Goal: Information Seeking & Learning: Check status

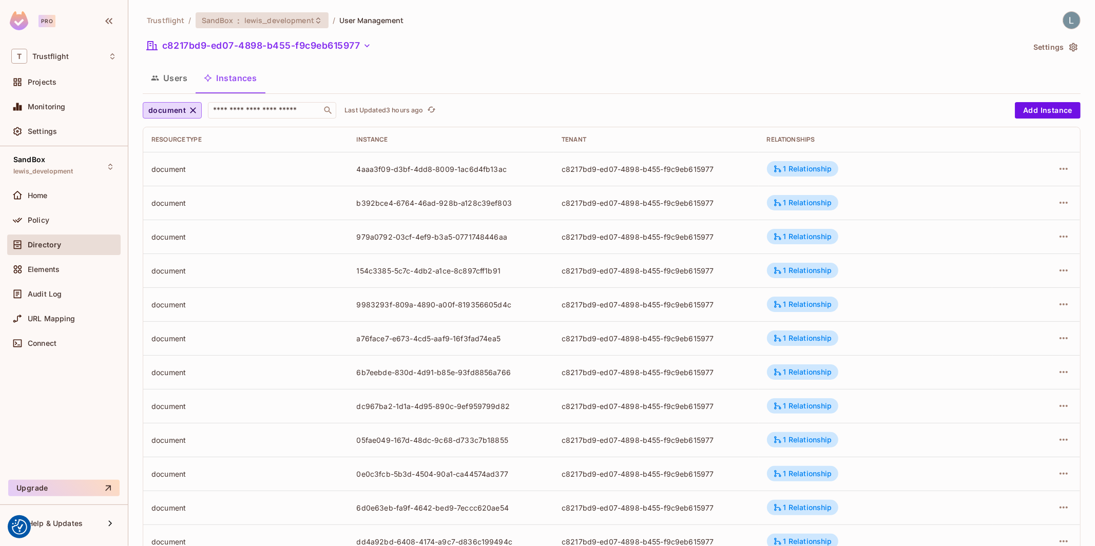
click at [290, 16] on span "lewis_development" at bounding box center [279, 20] width 70 height 10
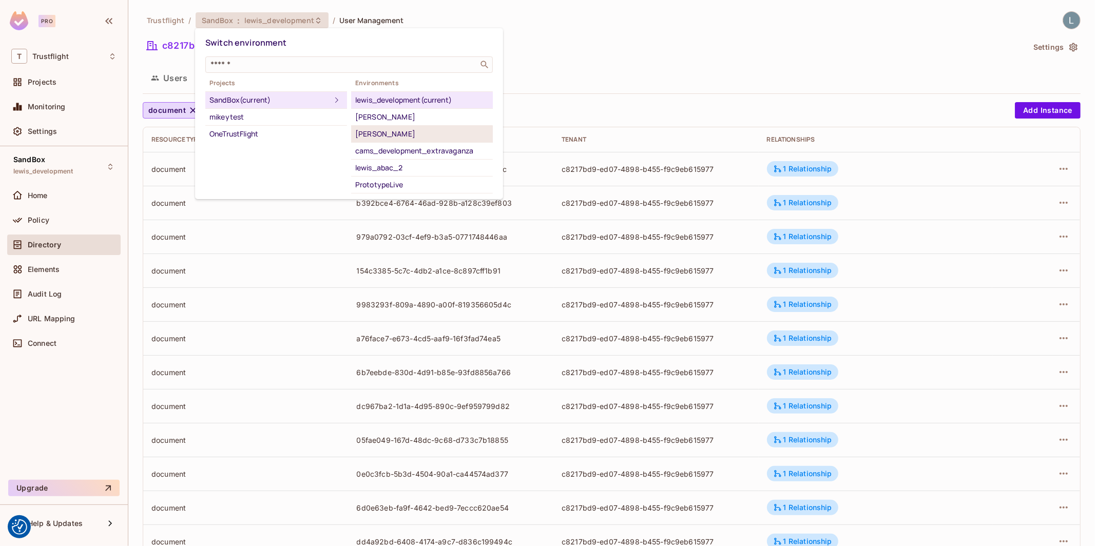
click at [406, 130] on div "[PERSON_NAME]" at bounding box center [422, 134] width 134 height 12
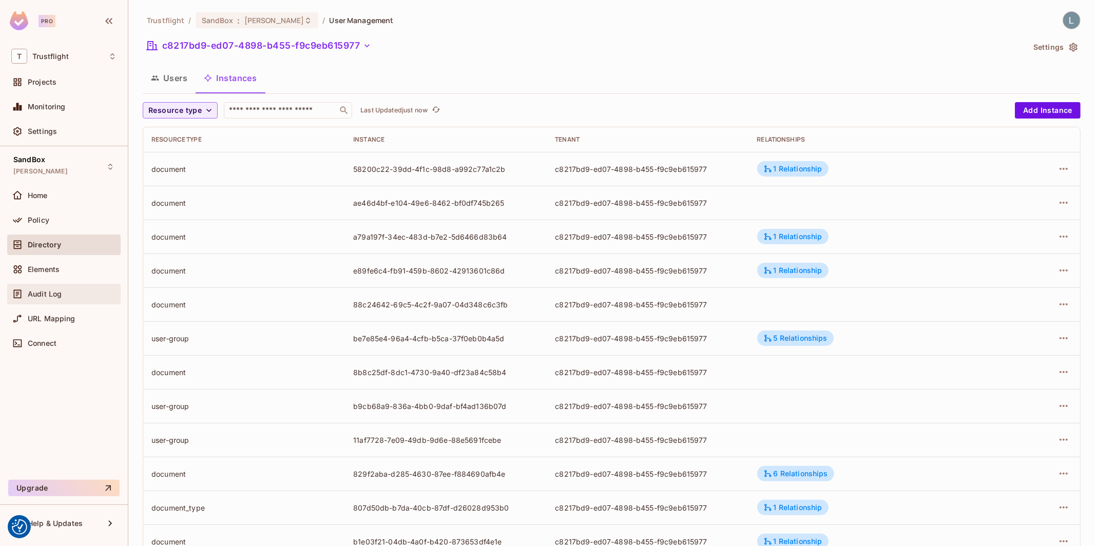
click at [63, 298] on div "Audit Log" at bounding box center [72, 294] width 89 height 8
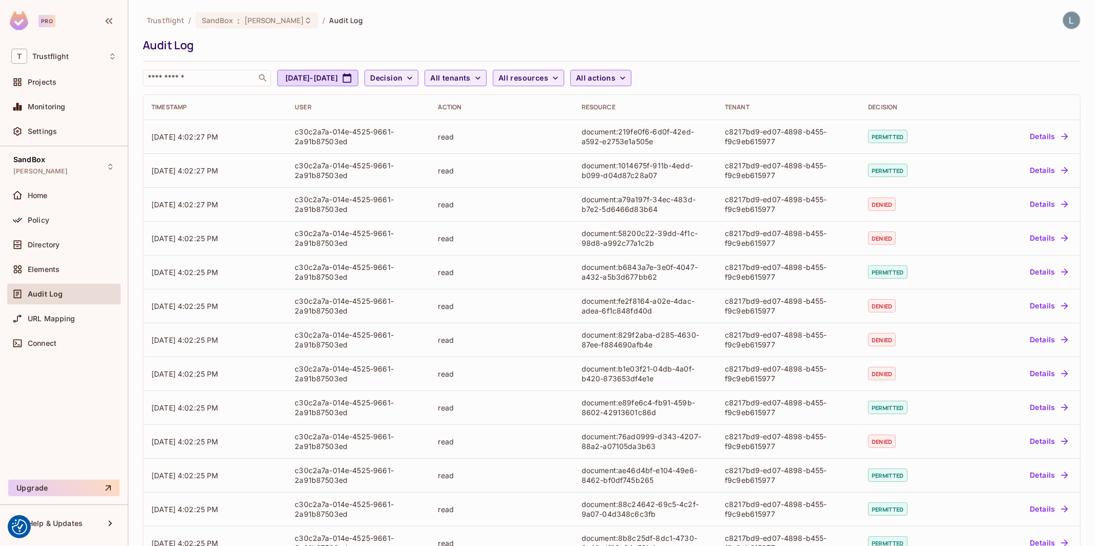
click at [616, 78] on span "All actions" at bounding box center [596, 78] width 40 height 13
click at [670, 191] on span "read_change_request" at bounding box center [677, 195] width 97 height 10
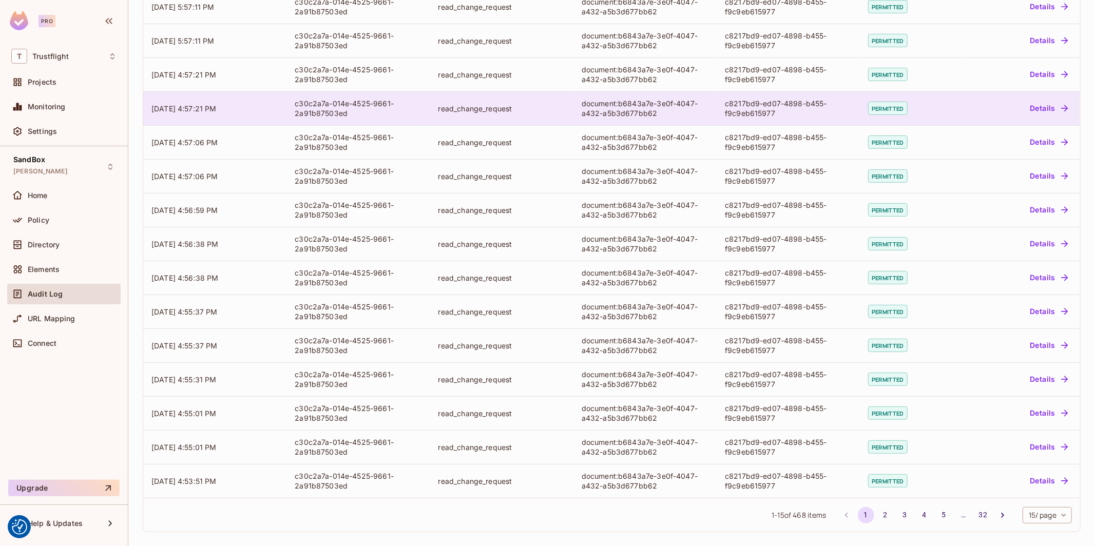
scroll to position [0, 0]
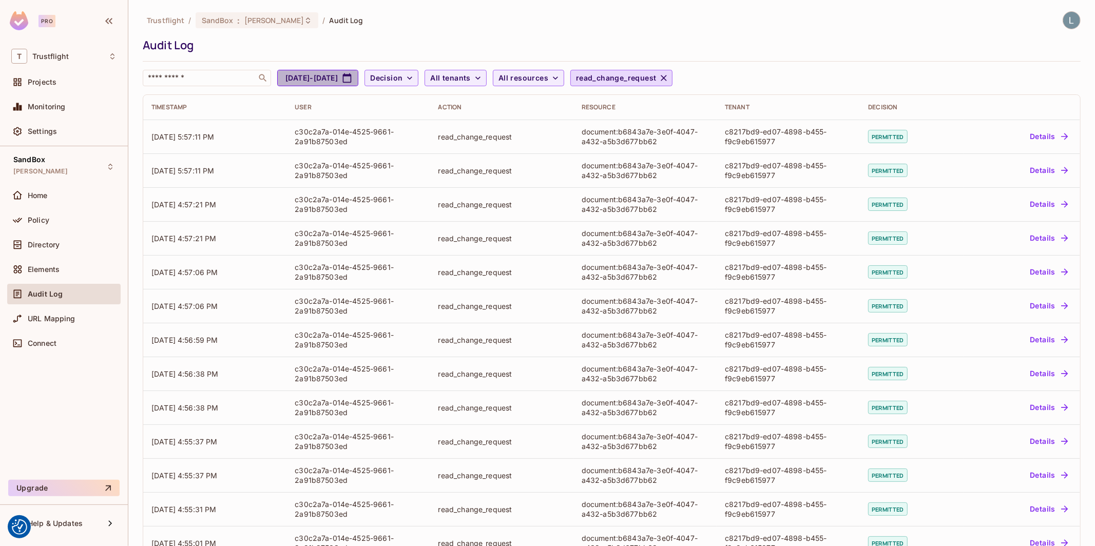
click at [358, 77] on button "Aug 23, 2025 - Sep 23, 2025" at bounding box center [317, 78] width 81 height 16
select select "*"
select select "****"
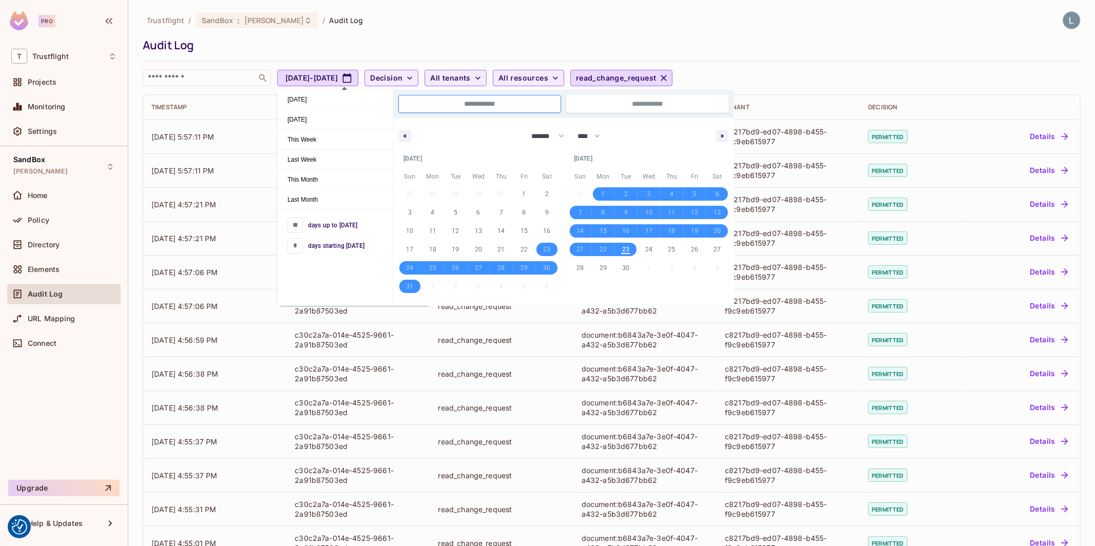
click at [879, 62] on div "Trustflight / SandBox : james_duncan_development / Audit Log Audit Log ​ Aug 23…" at bounding box center [612, 48] width 938 height 75
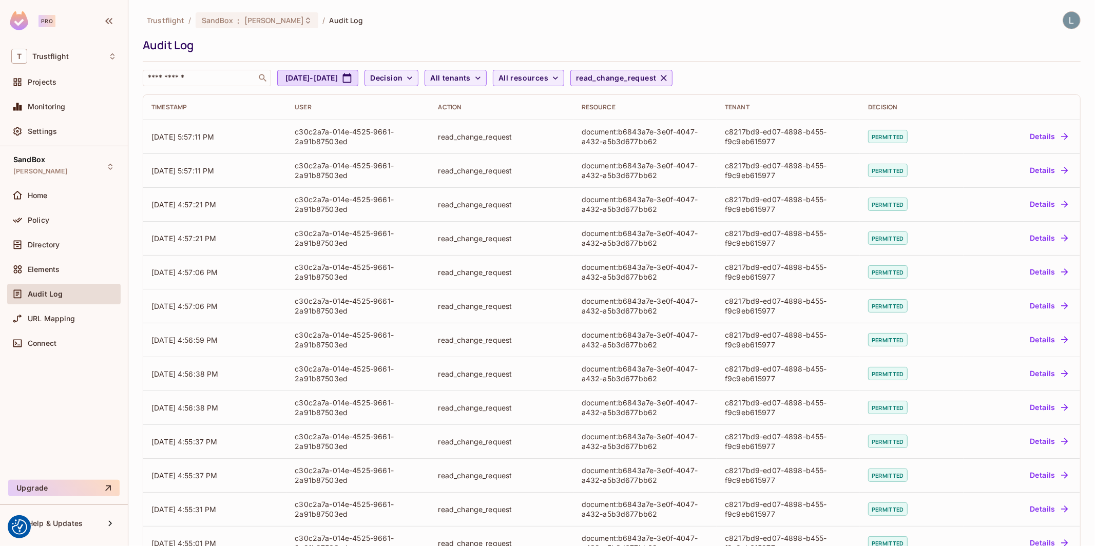
click at [667, 79] on icon "button" at bounding box center [664, 78] width 6 height 6
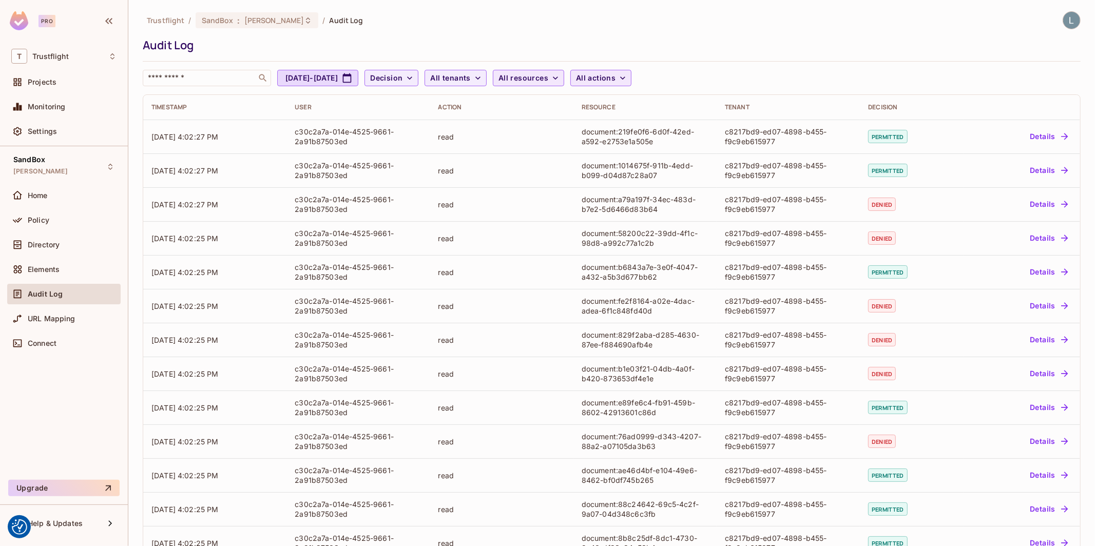
click at [561, 77] on icon "button" at bounding box center [555, 78] width 10 height 10
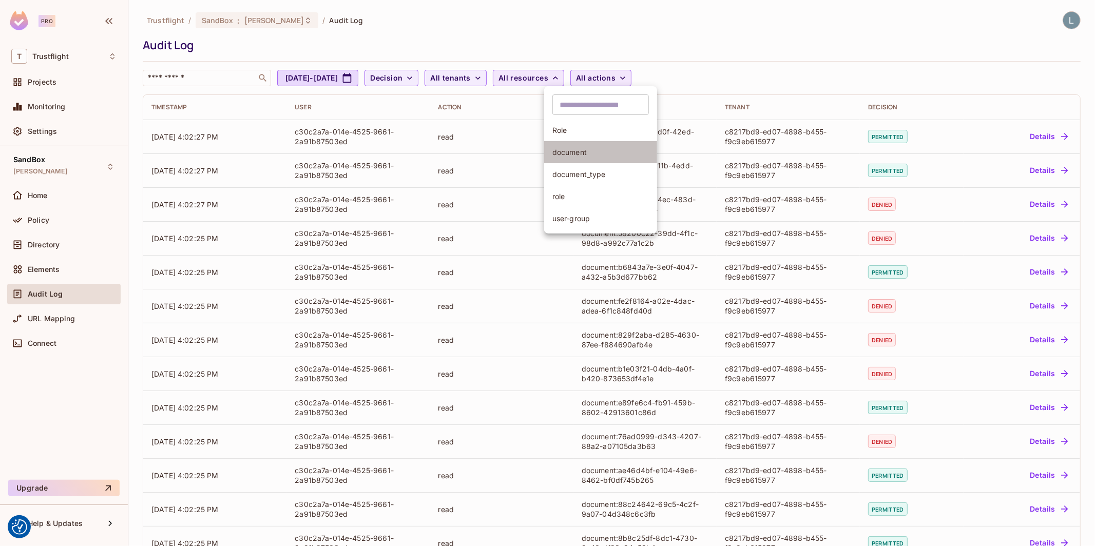
click at [584, 155] on span "document" at bounding box center [601, 152] width 97 height 10
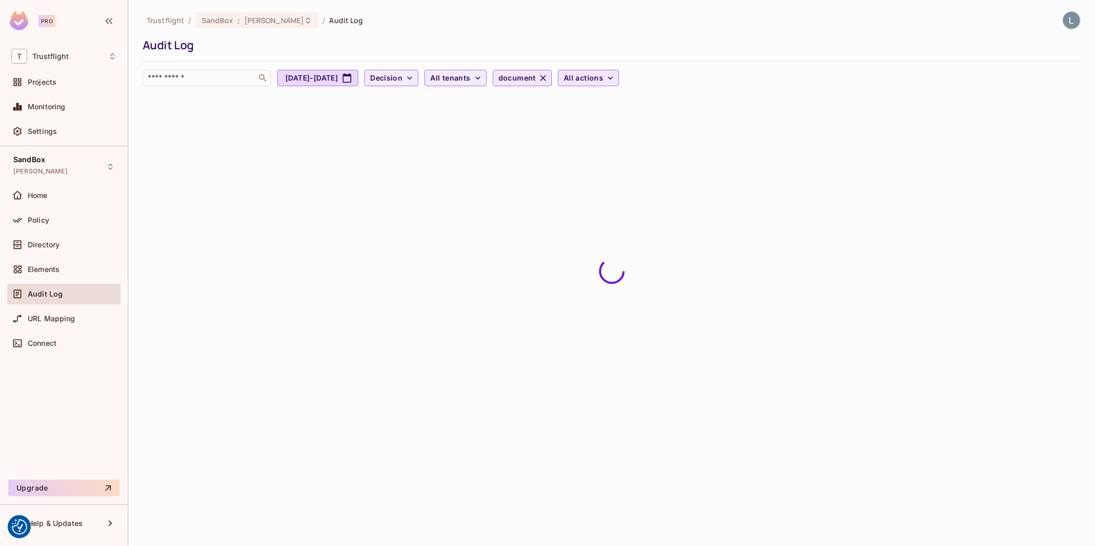
click at [603, 77] on span "All actions" at bounding box center [584, 78] width 40 height 13
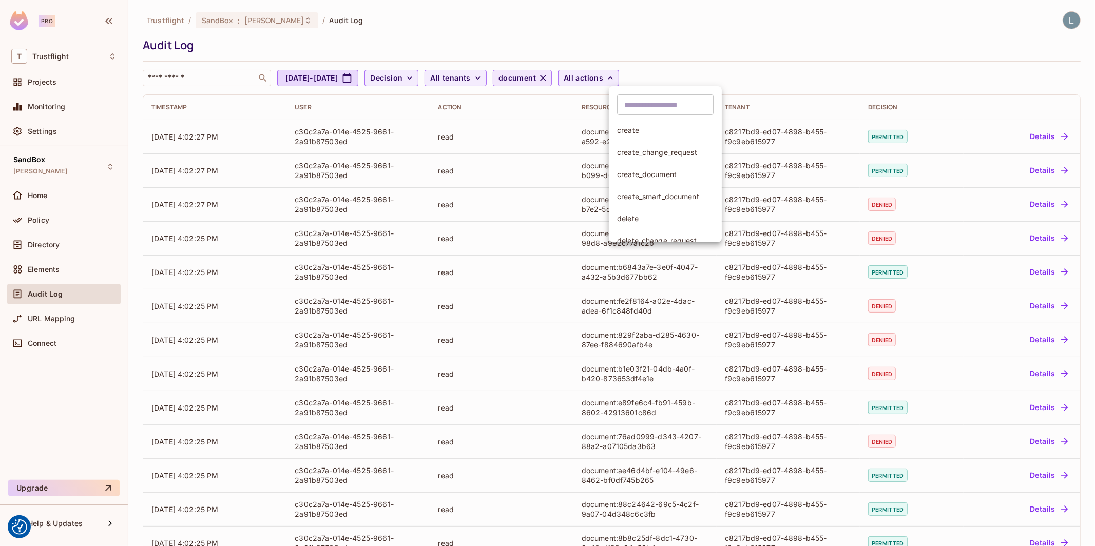
click at [653, 149] on span "create_change_request" at bounding box center [665, 152] width 97 height 10
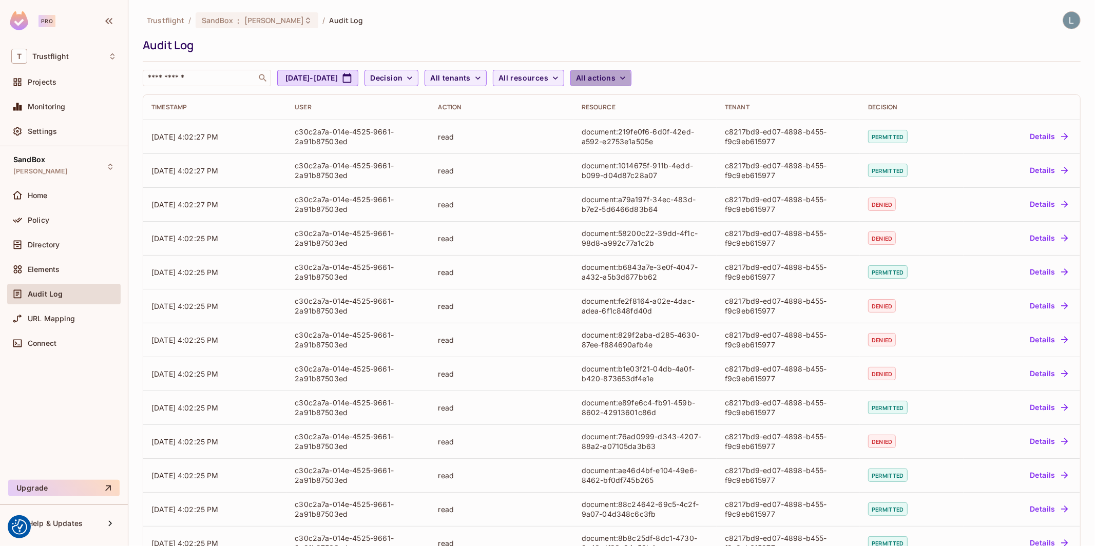
click at [616, 82] on span "All actions" at bounding box center [596, 78] width 40 height 13
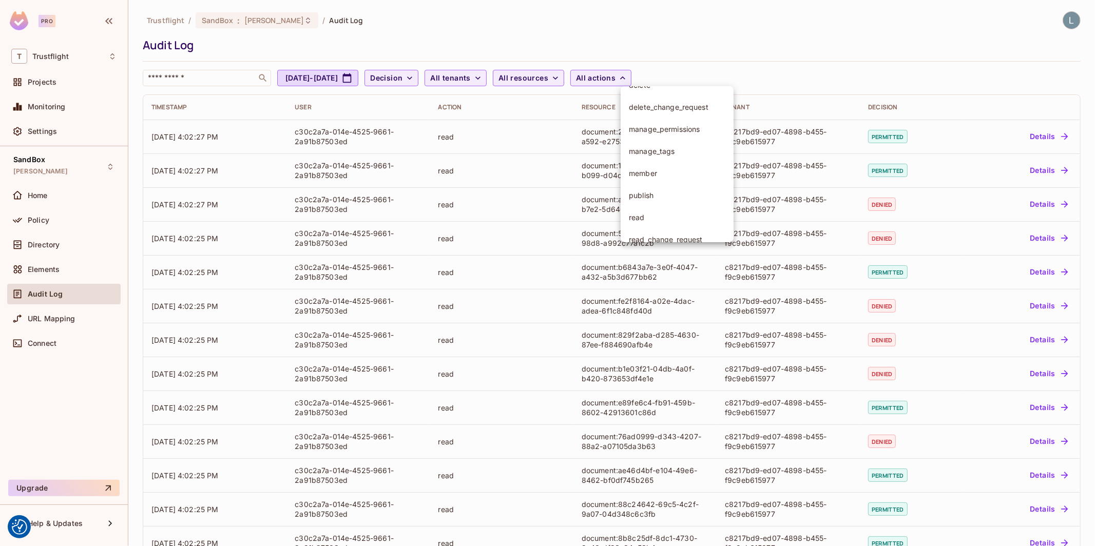
scroll to position [212, 0]
click at [671, 162] on span "read_change_request" at bounding box center [677, 162] width 97 height 10
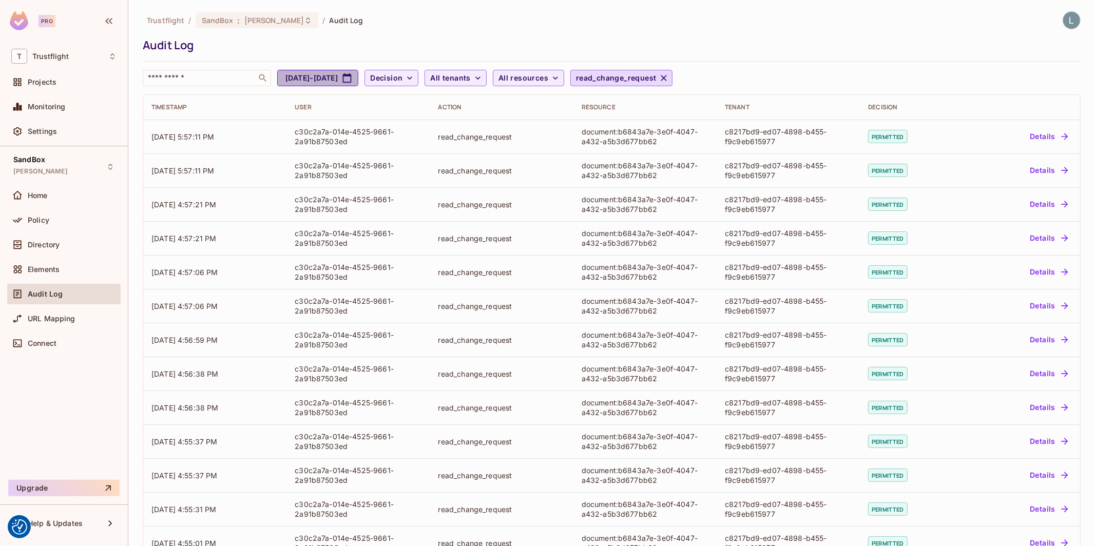
click at [358, 77] on button "Aug 23, 2025 - Sep 23, 2025" at bounding box center [317, 78] width 81 height 16
select select "*"
select select "****"
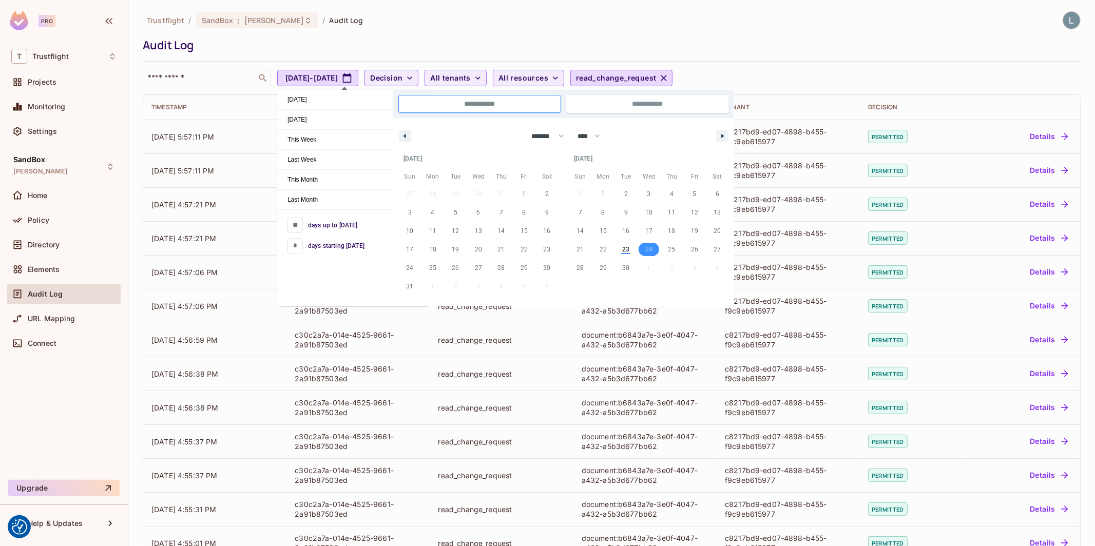
click at [654, 248] on span "24" at bounding box center [649, 249] width 23 height 13
type input "*"
type input "**********"
select select "*"
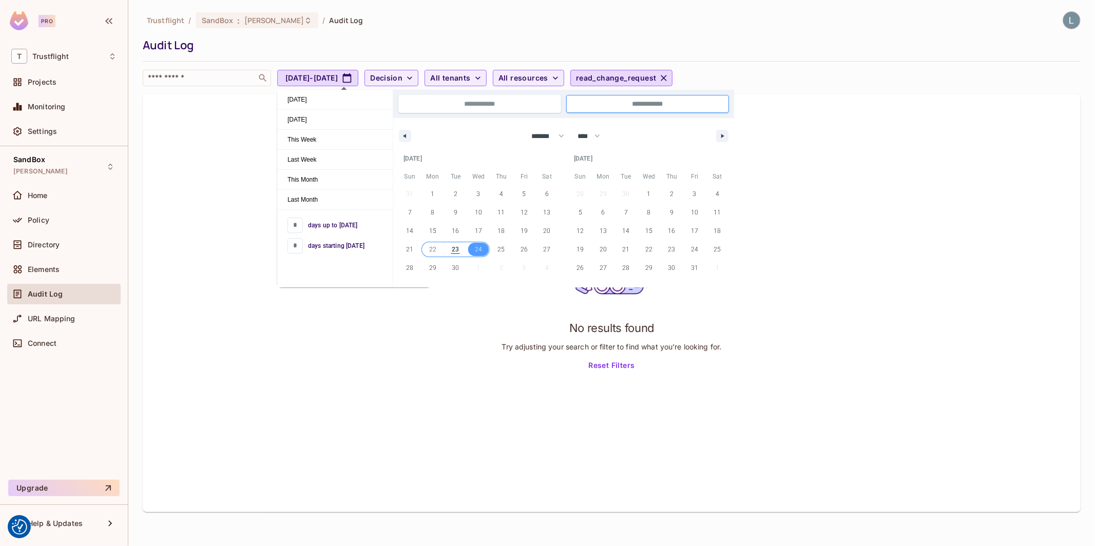
click at [431, 249] on span "22" at bounding box center [432, 249] width 7 height 18
type input "**********"
click at [446, 361] on div "No results found Try adjusting your search or filter to find what you’re lookin…" at bounding box center [612, 303] width 938 height 418
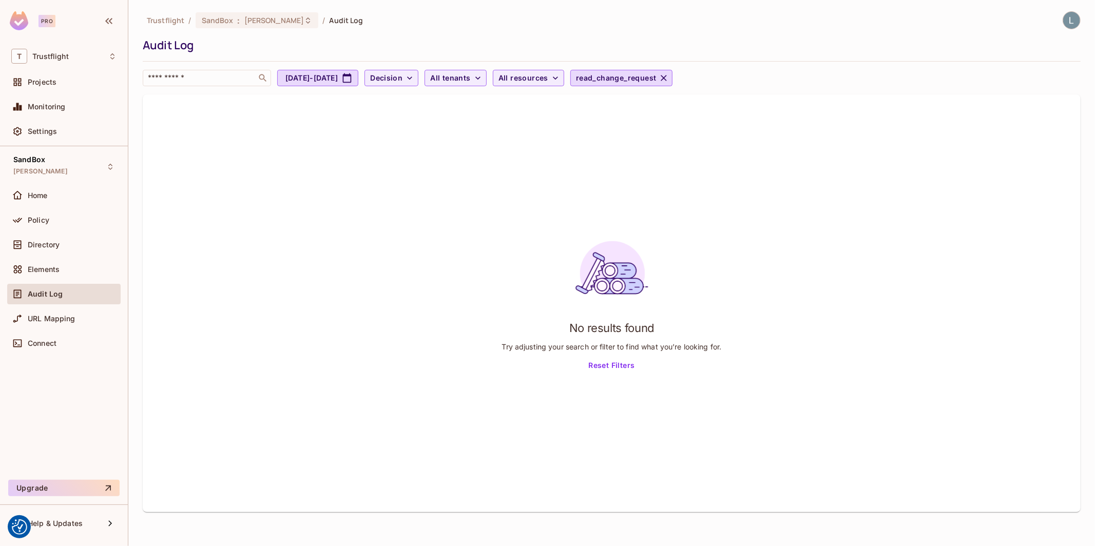
click at [601, 365] on button "Reset Filters" at bounding box center [611, 366] width 54 height 16
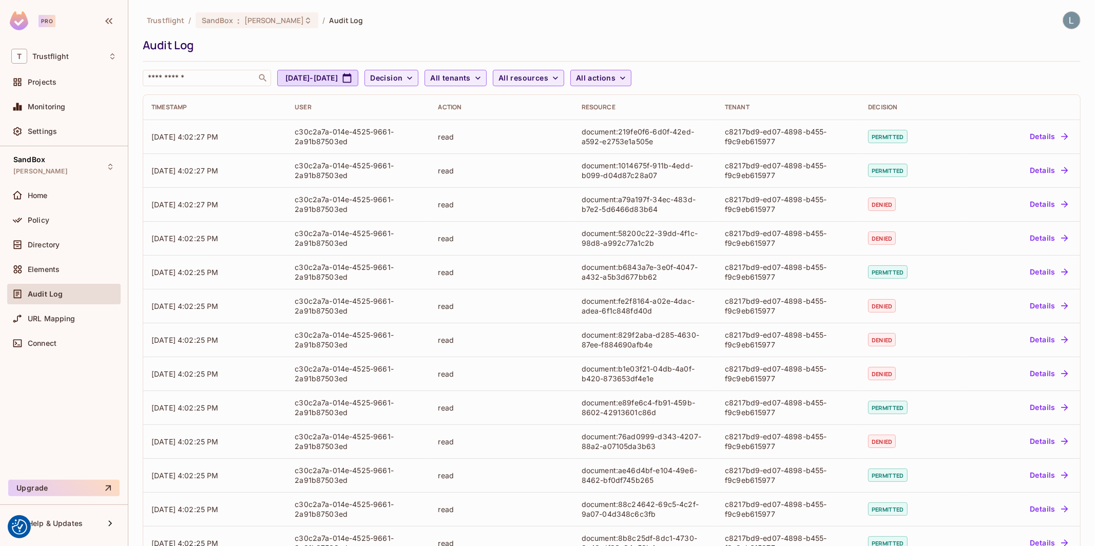
click at [632, 85] on button "All actions" at bounding box center [600, 78] width 61 height 16
click at [670, 159] on span "read_change_request" at bounding box center [677, 162] width 97 height 10
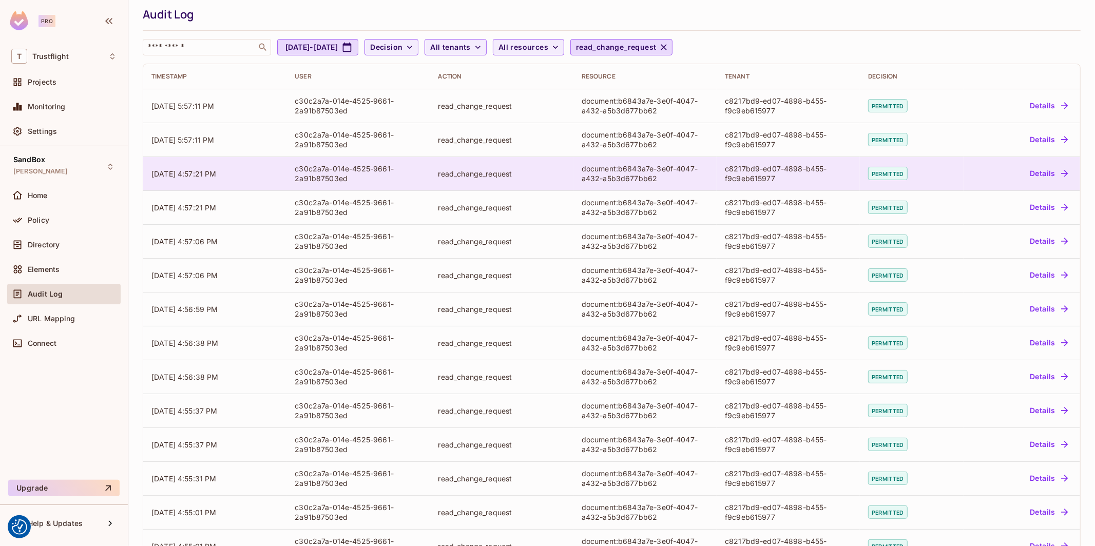
scroll to position [0, 0]
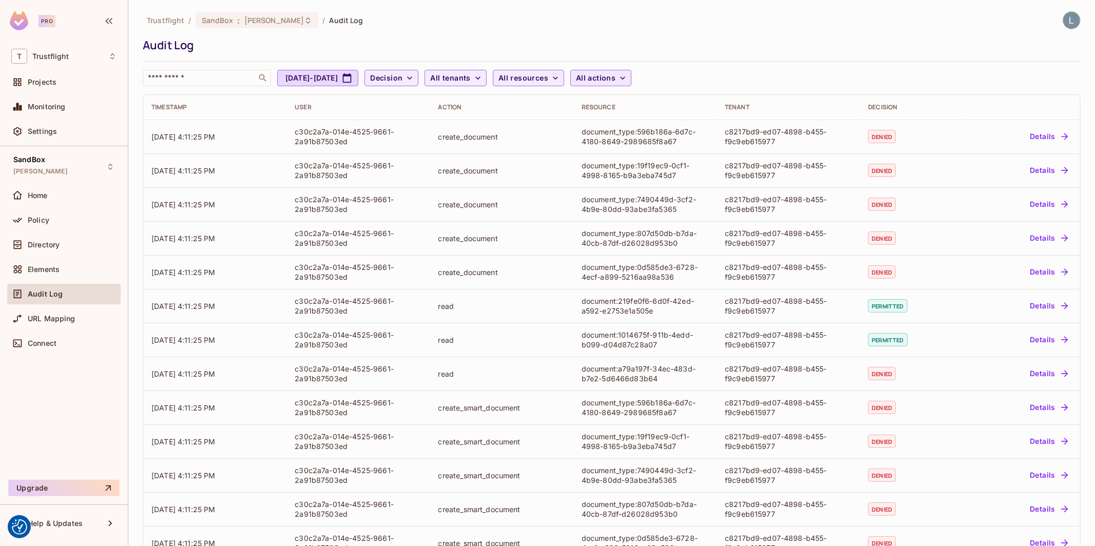
click at [616, 81] on span "All actions" at bounding box center [596, 78] width 40 height 13
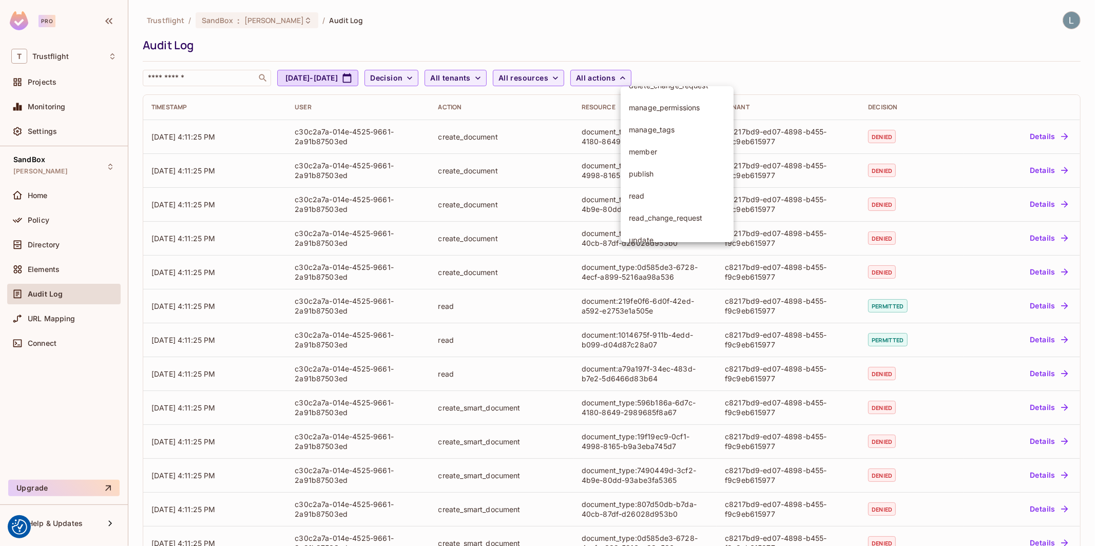
scroll to position [153, 0]
click at [659, 223] on span "read_change_request" at bounding box center [677, 221] width 97 height 10
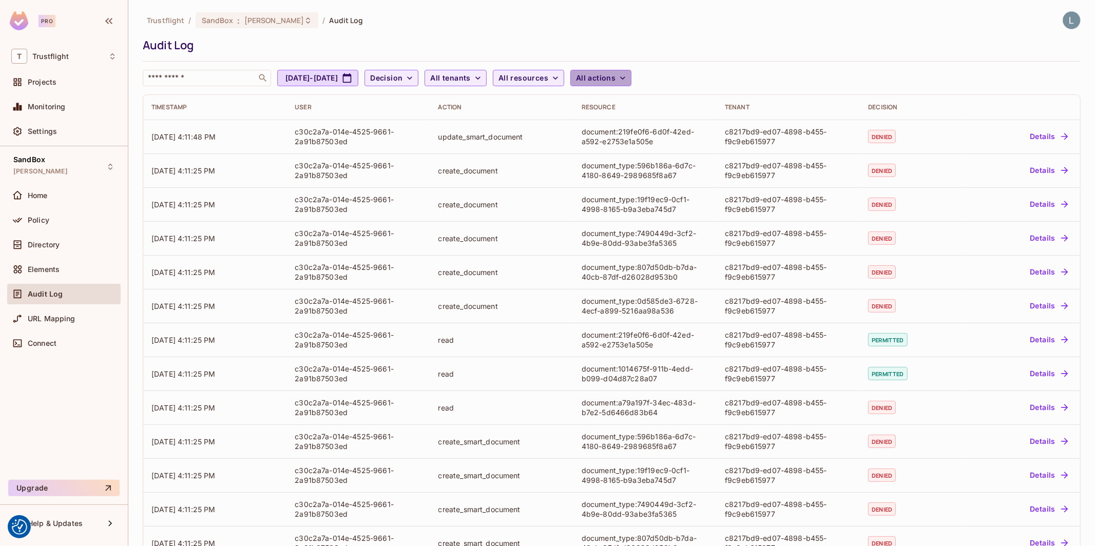
click at [616, 73] on span "All actions" at bounding box center [596, 78] width 40 height 13
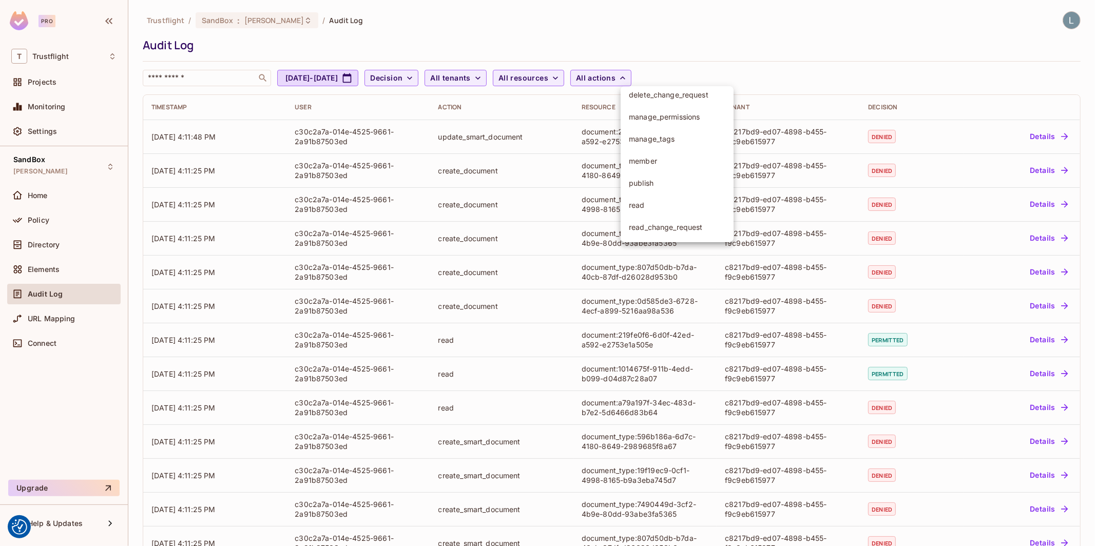
scroll to position [212, 0]
click at [672, 160] on span "read_change_request" at bounding box center [677, 162] width 97 height 10
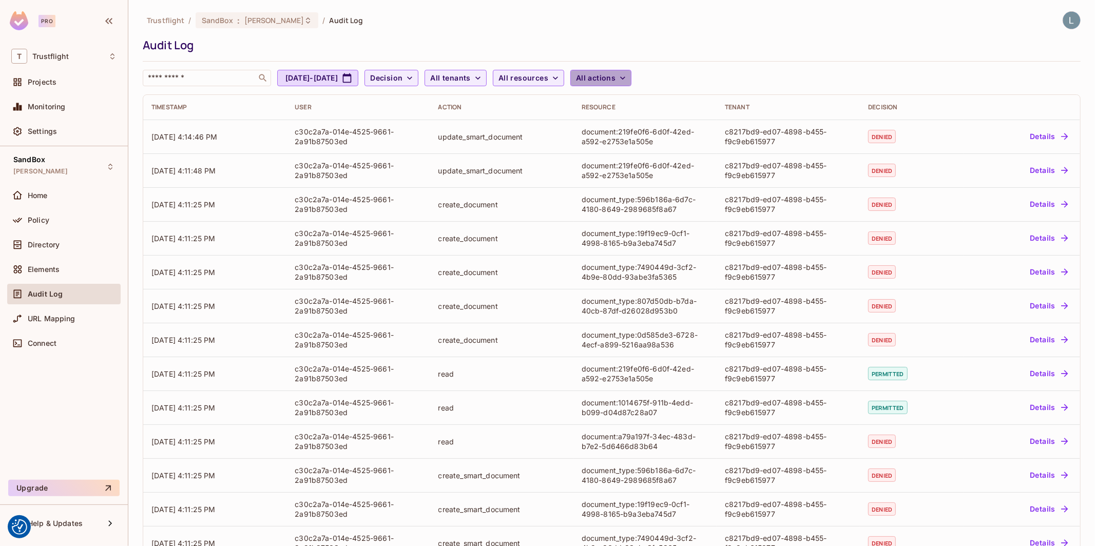
click at [616, 79] on span "All actions" at bounding box center [596, 78] width 40 height 13
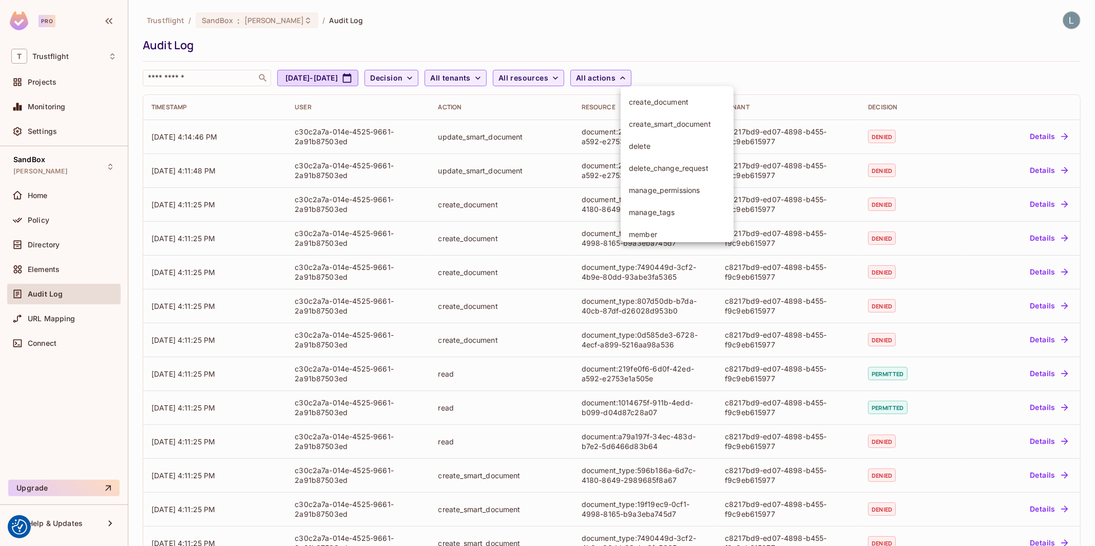
scroll to position [82, 0]
click at [521, 377] on div at bounding box center [547, 273] width 1095 height 546
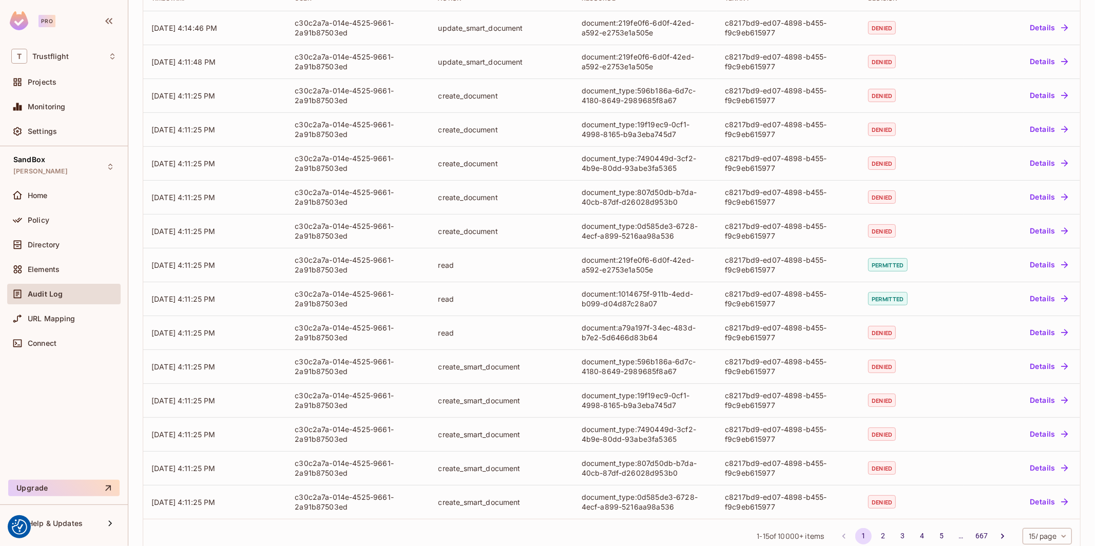
scroll to position [130, 0]
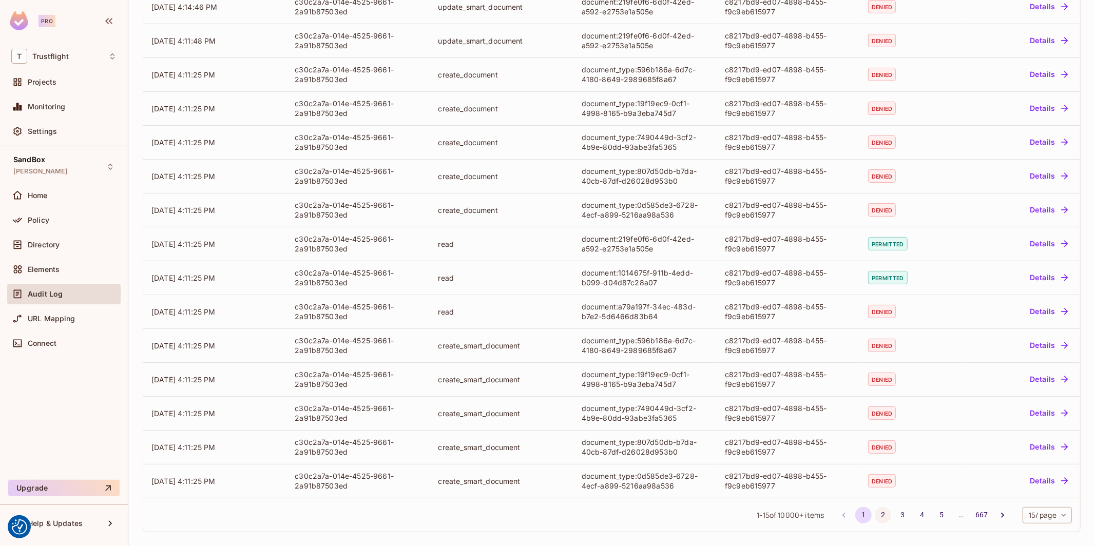
click at [881, 515] on button "2" at bounding box center [883, 515] width 16 height 16
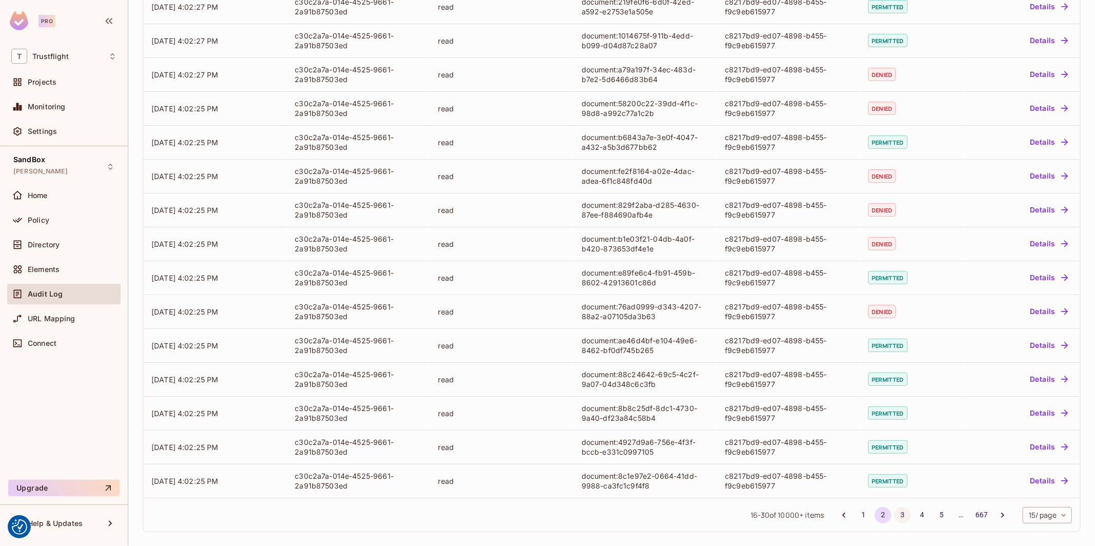
click at [902, 515] on button "3" at bounding box center [903, 515] width 16 height 16
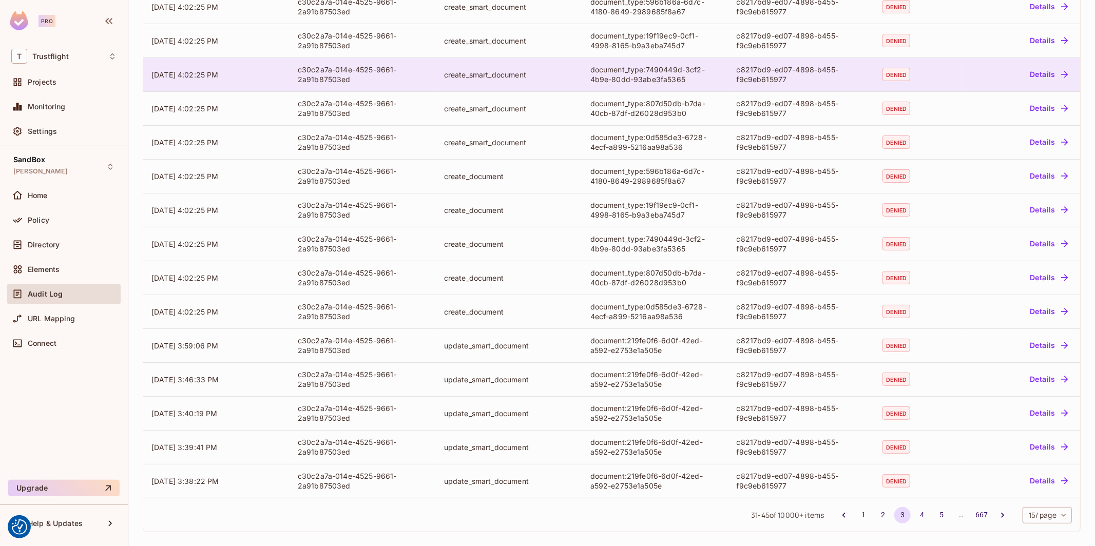
scroll to position [0, 0]
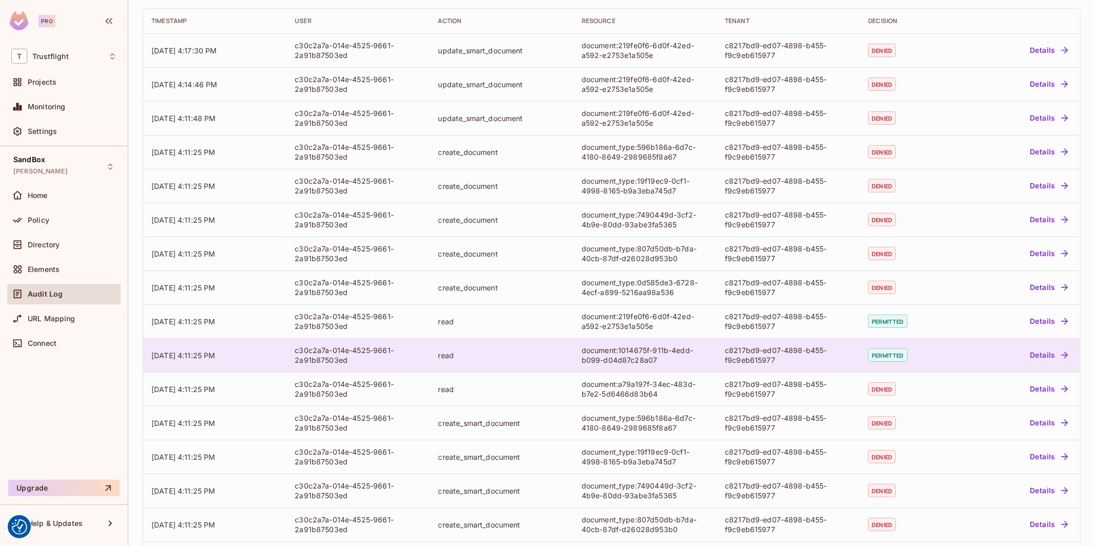
scroll to position [130, 0]
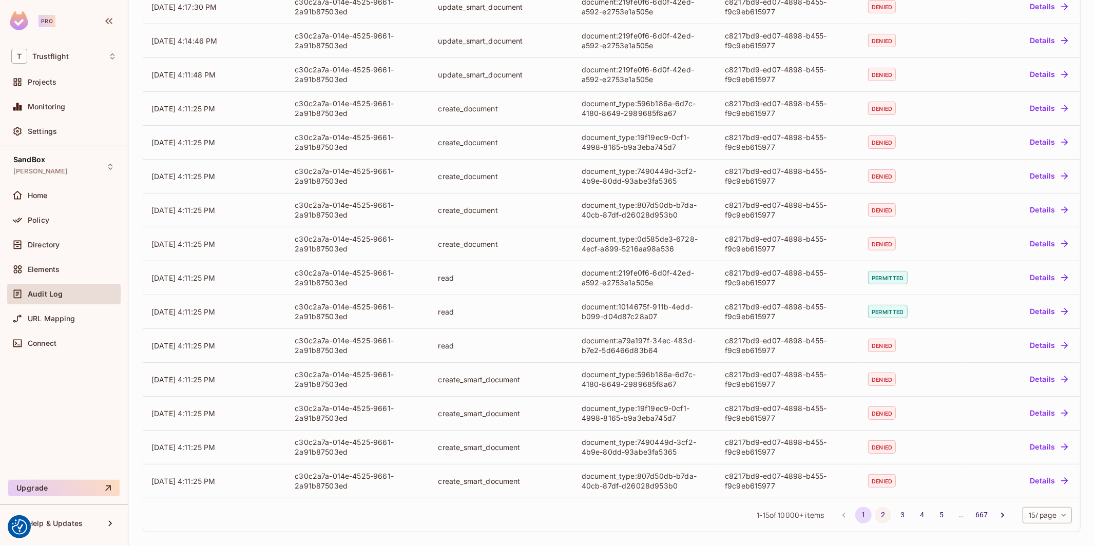
click at [880, 514] on button "2" at bounding box center [883, 515] width 16 height 16
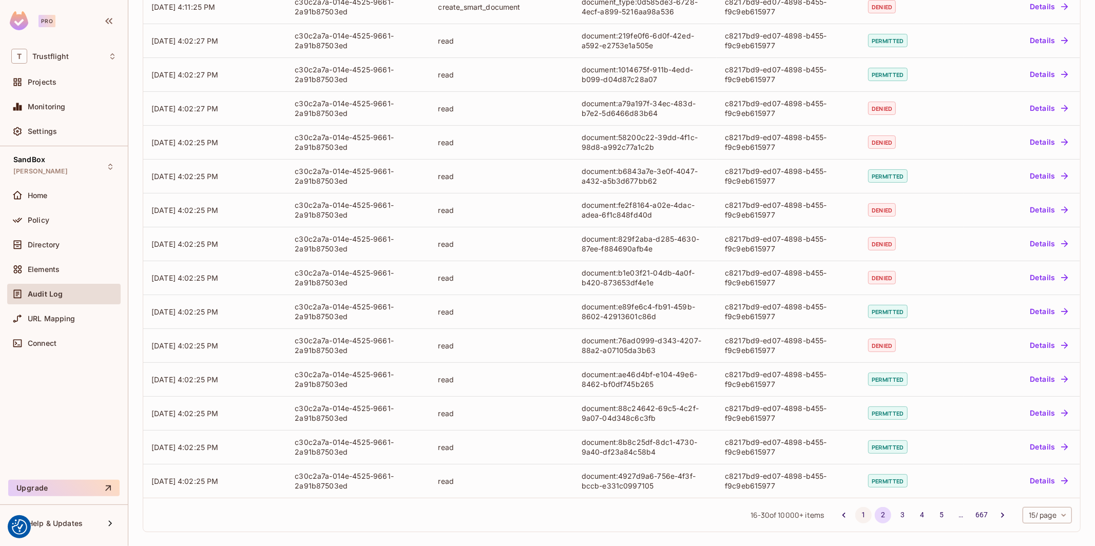
click at [862, 516] on button "1" at bounding box center [863, 515] width 16 height 16
